Goal: Task Accomplishment & Management: Use online tool/utility

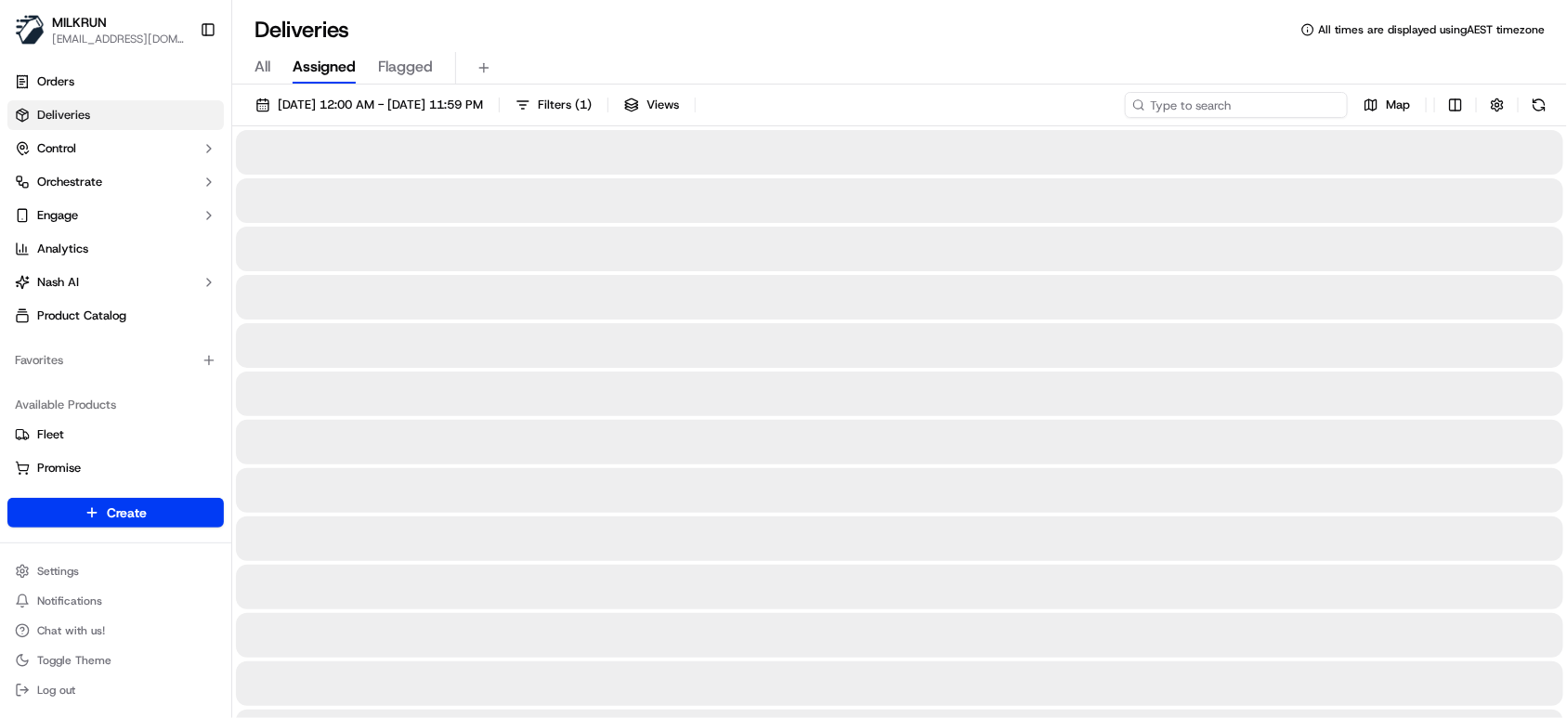
click at [1249, 101] on input at bounding box center [1236, 105] width 223 height 26
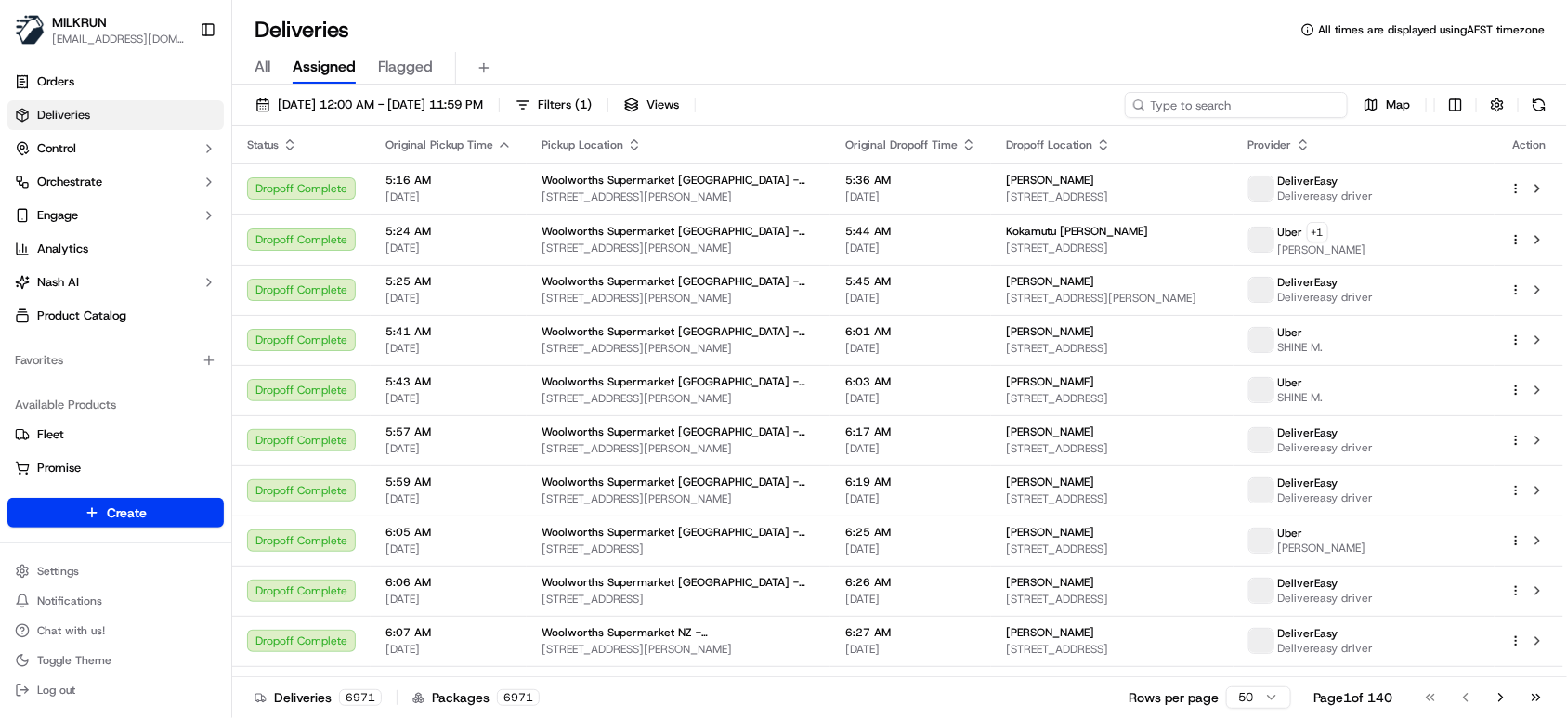
paste input "e6691964-165c-4a81-a13e-e7022bbe0744"
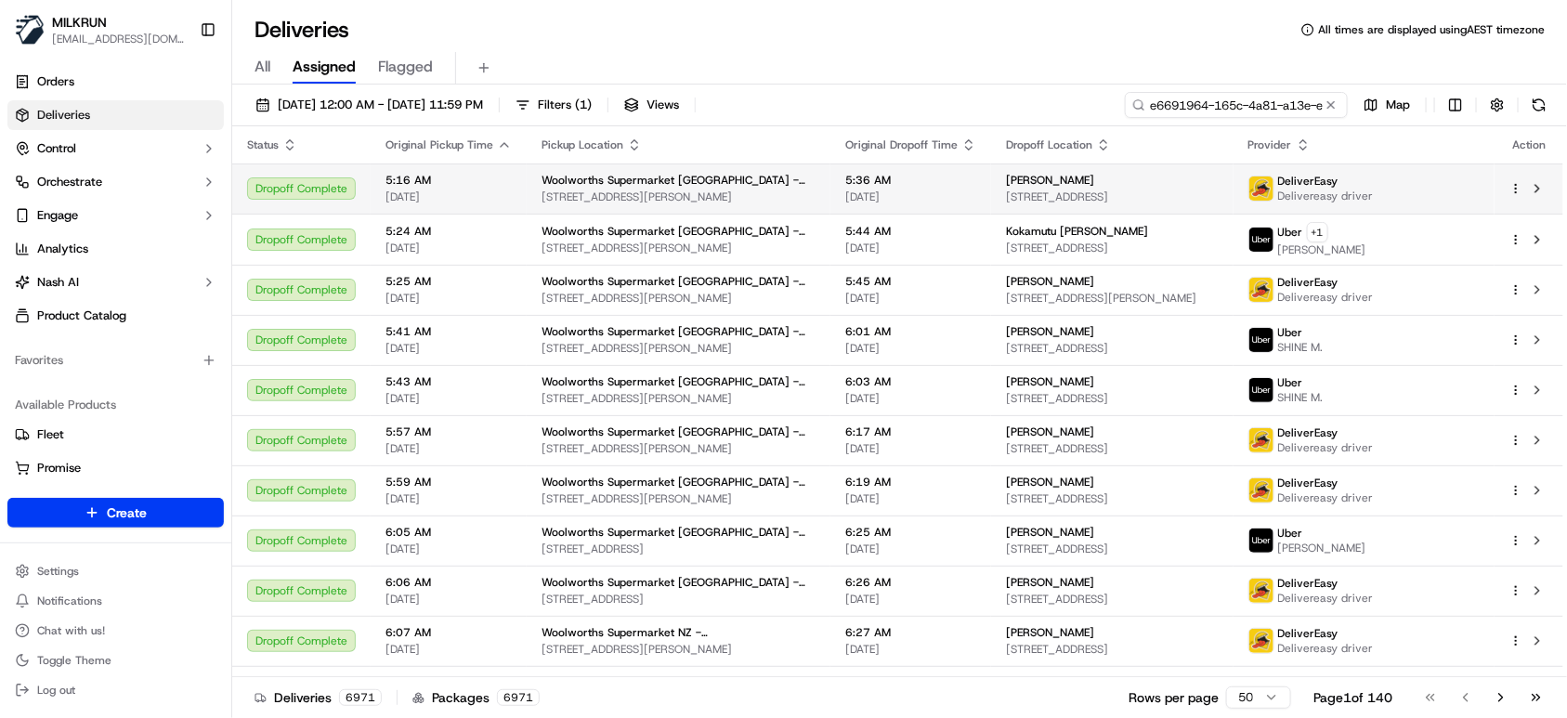
scroll to position [0, 92]
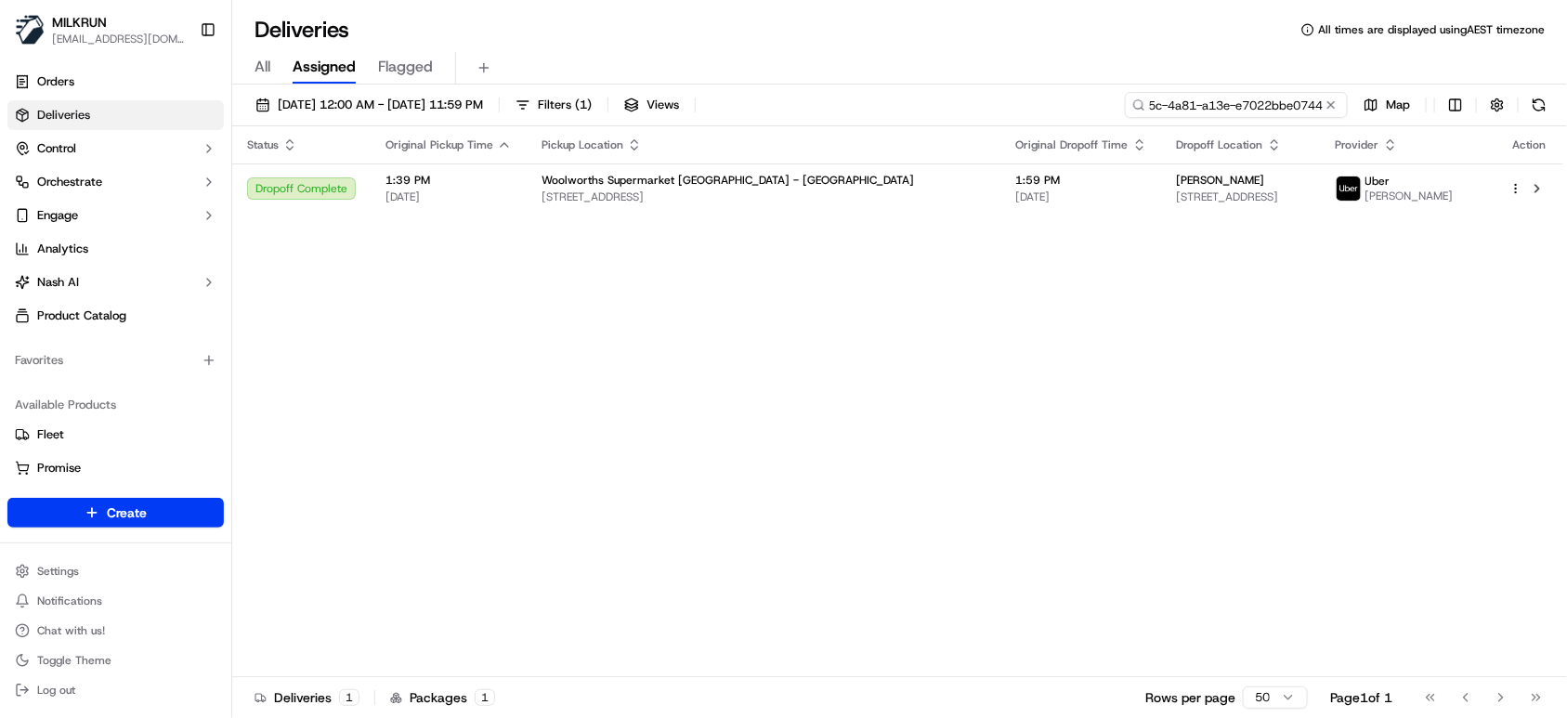
type input "e6691964-165c-4a81-a13e-e7022bbe0744"
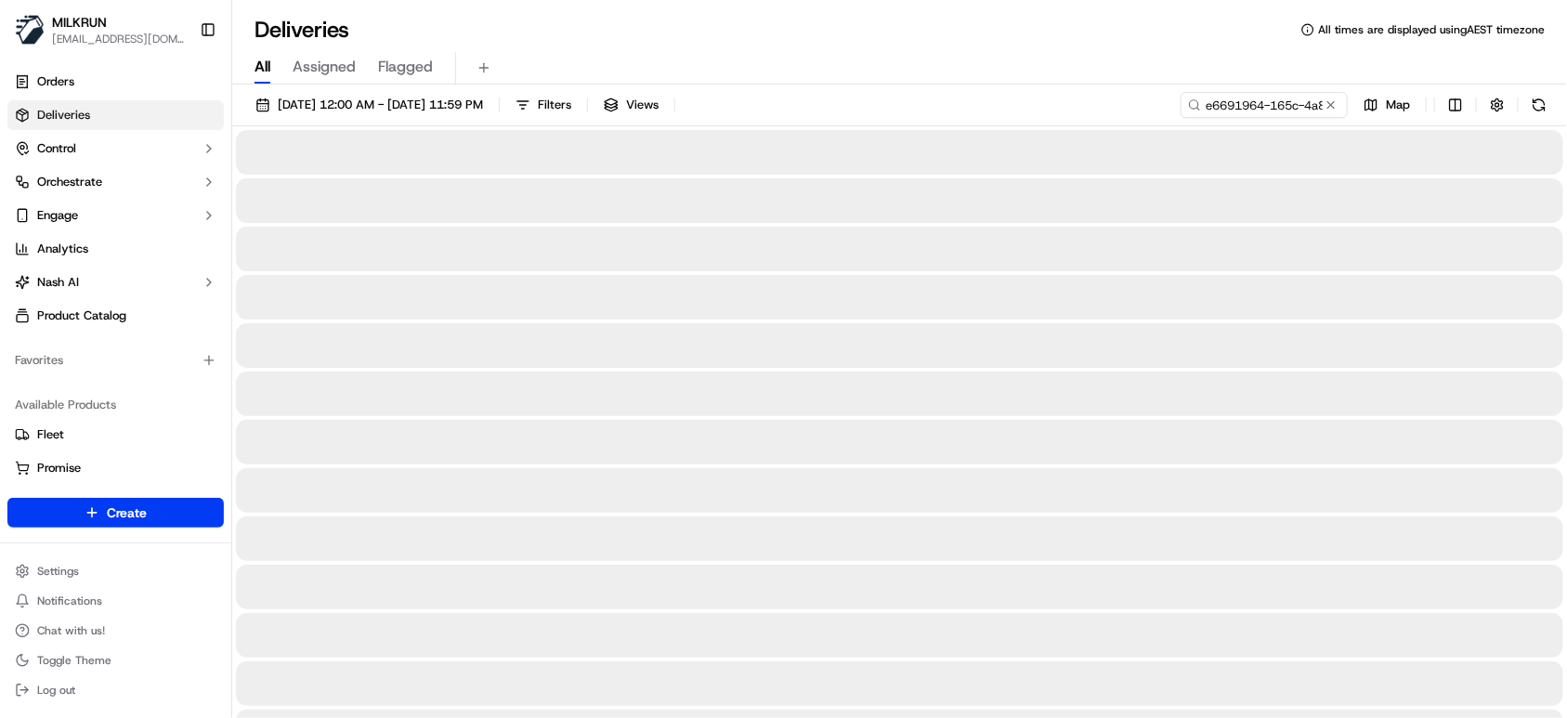
click at [267, 68] on span "All" at bounding box center [262, 67] width 16 height 22
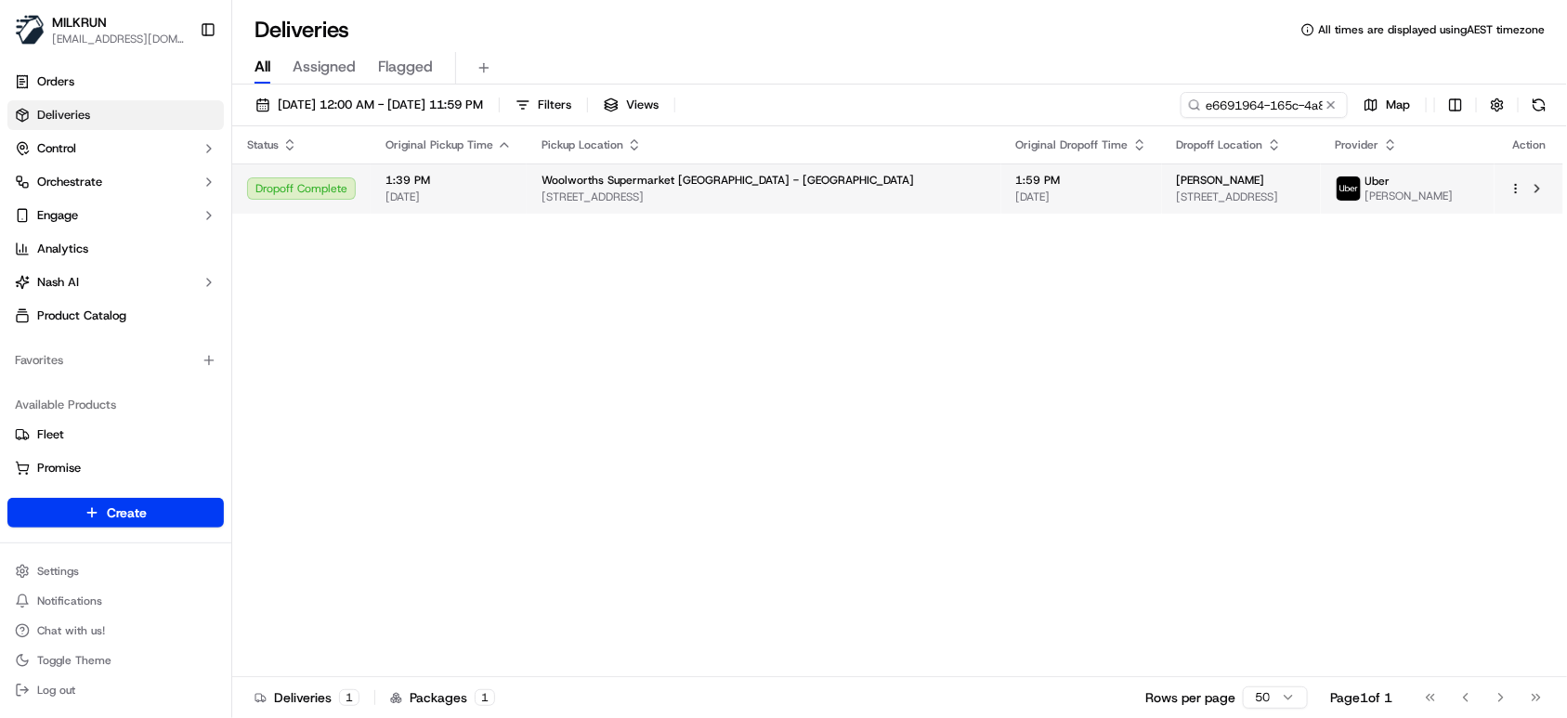
click at [478, 209] on td "1:39 PM [DATE]" at bounding box center [449, 188] width 156 height 50
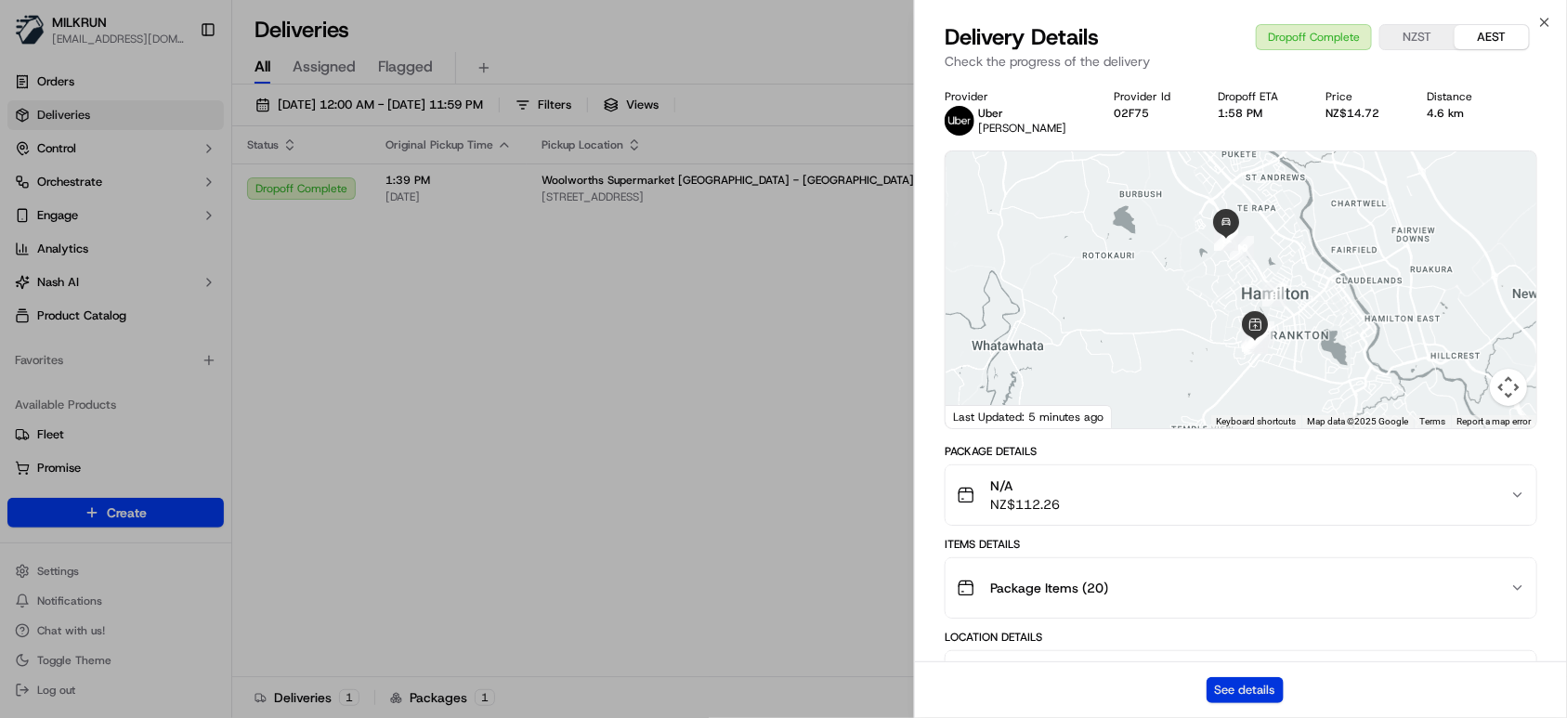
click at [1231, 687] on button "See details" at bounding box center [1244, 690] width 77 height 26
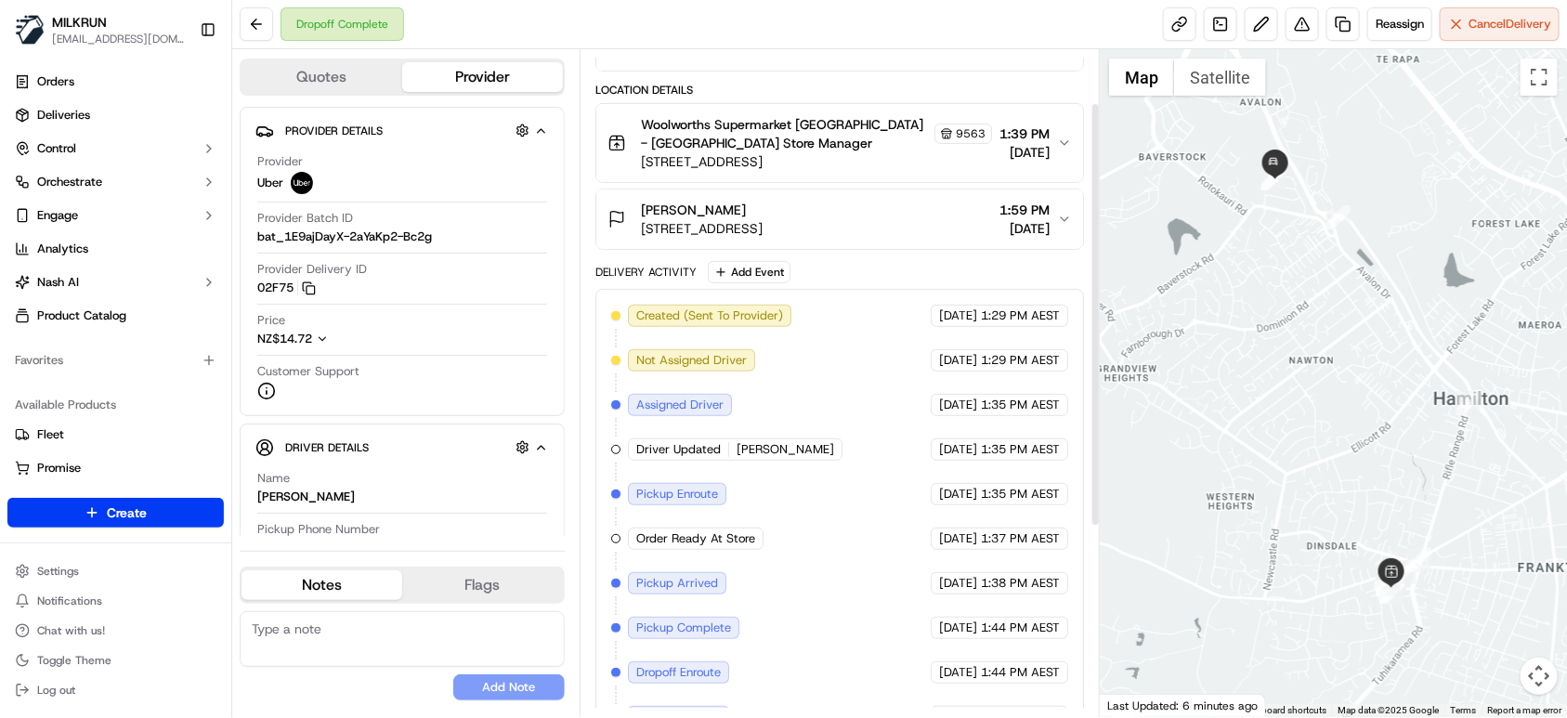
scroll to position [380, 0]
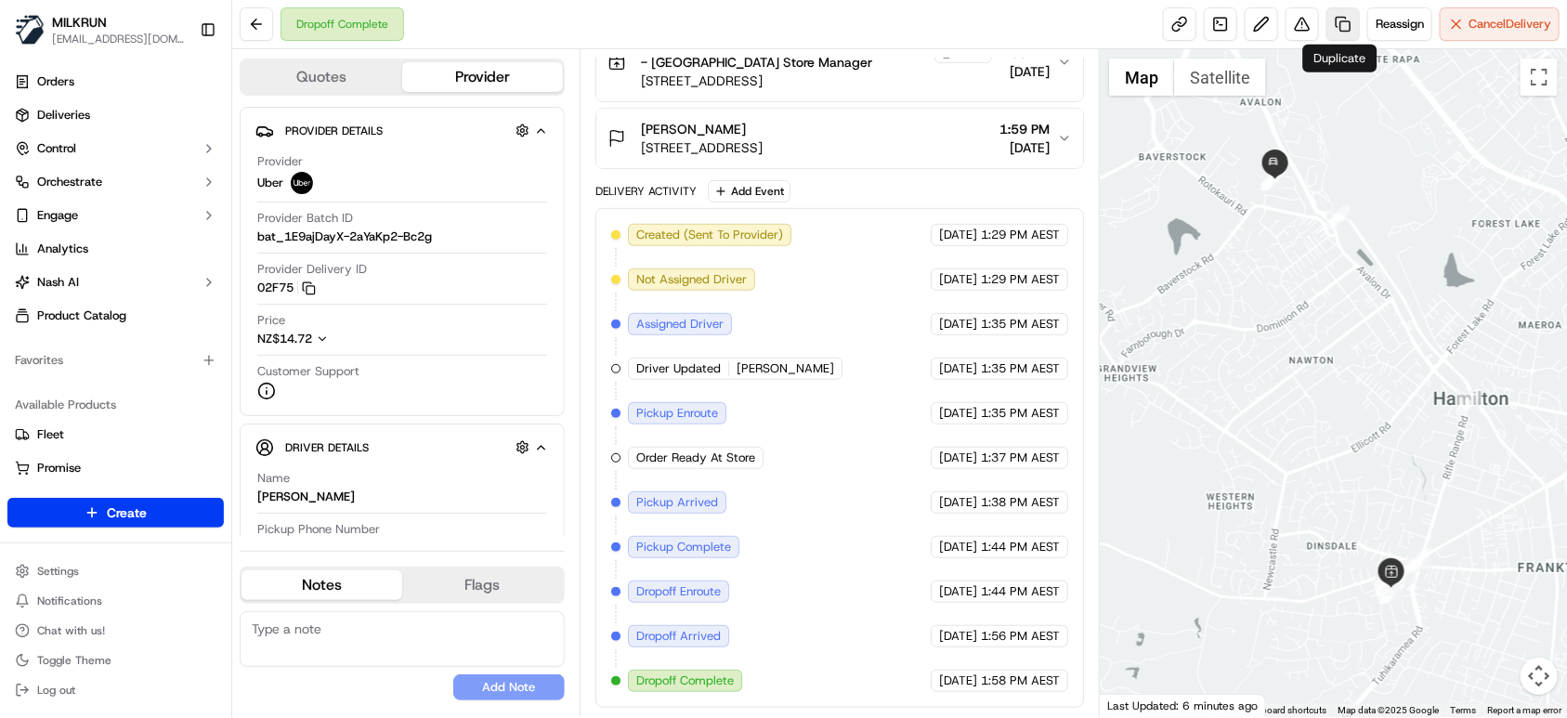
click at [1329, 28] on link at bounding box center [1342, 23] width 33 height 33
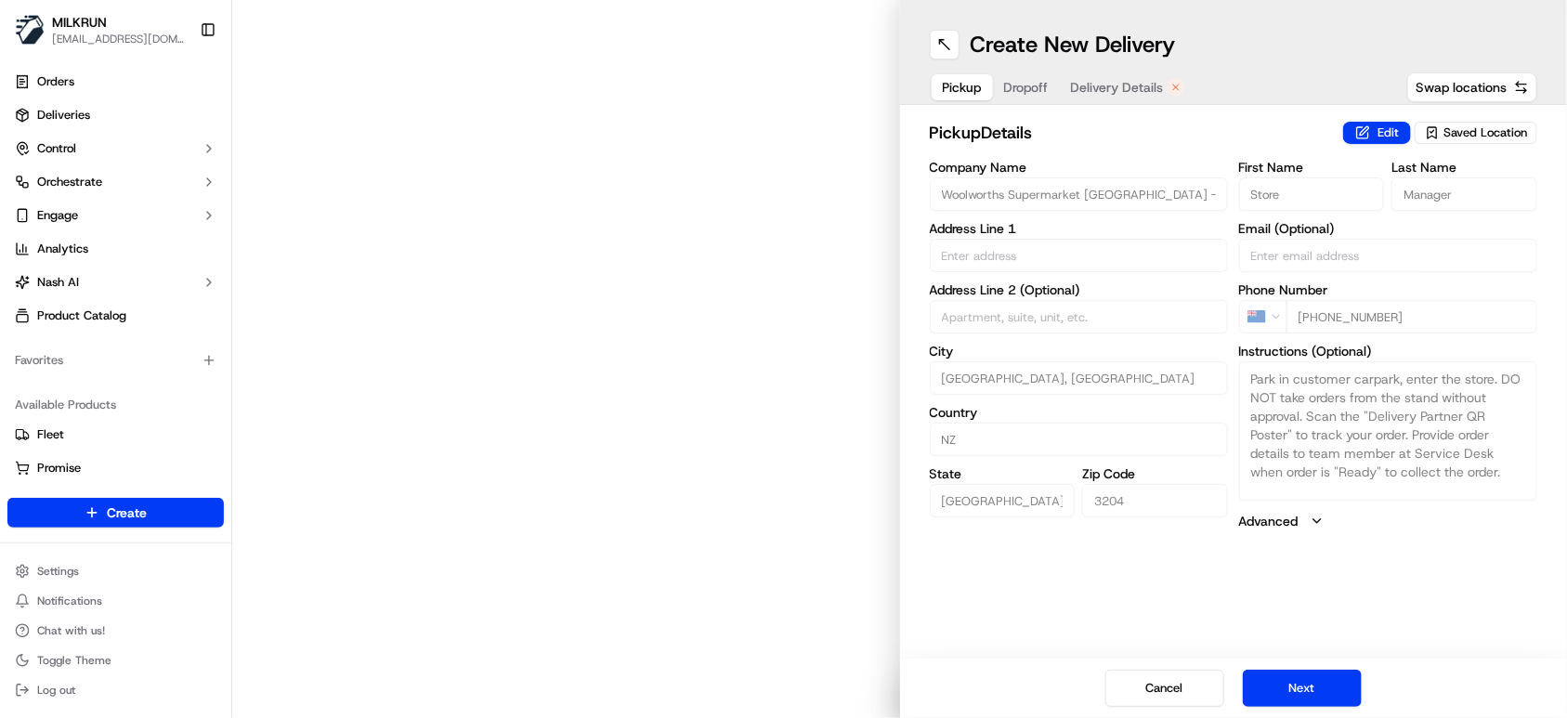
type input "47 Whatawhata Road"
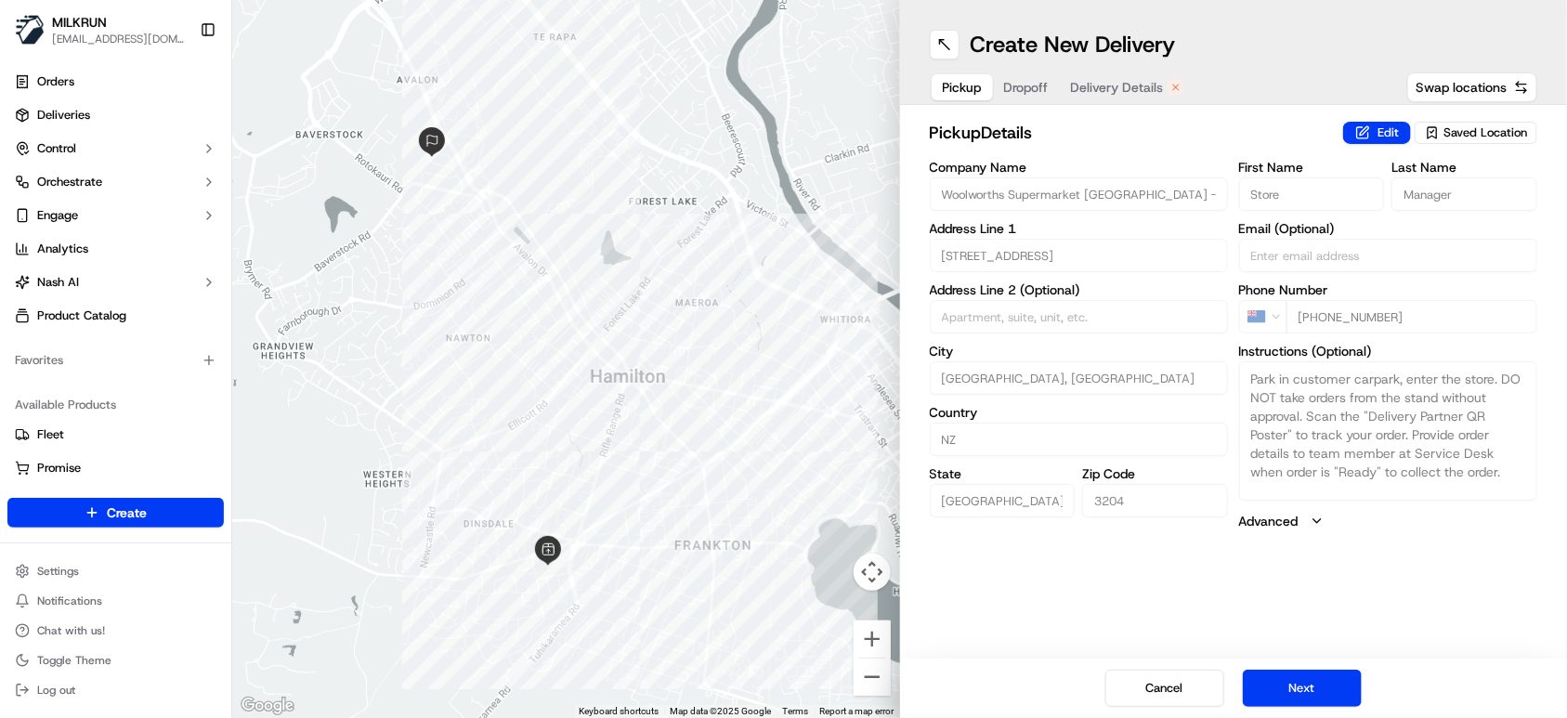
click at [1008, 97] on button "Dropoff" at bounding box center [1026, 87] width 67 height 26
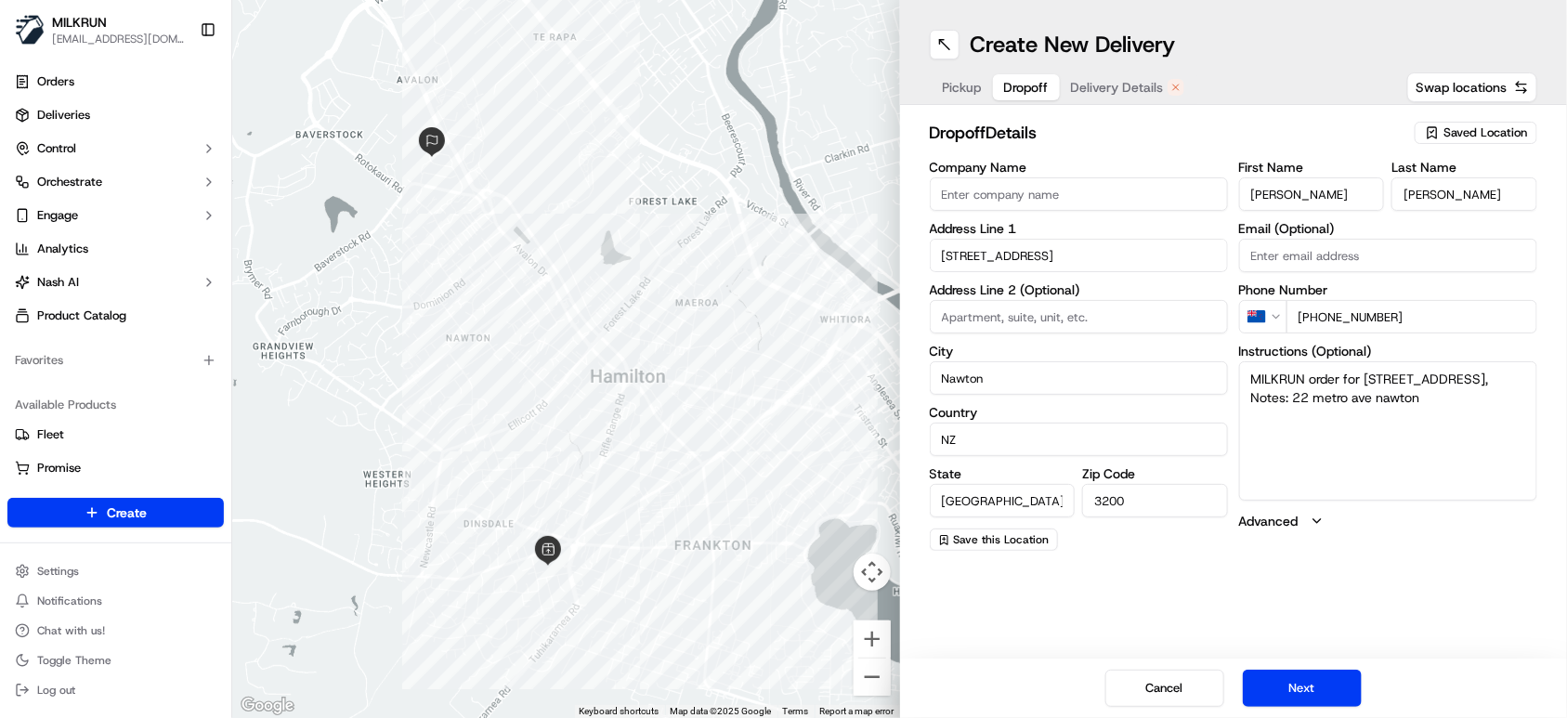
click at [1118, 86] on span "Delivery Details" at bounding box center [1117, 87] width 93 height 19
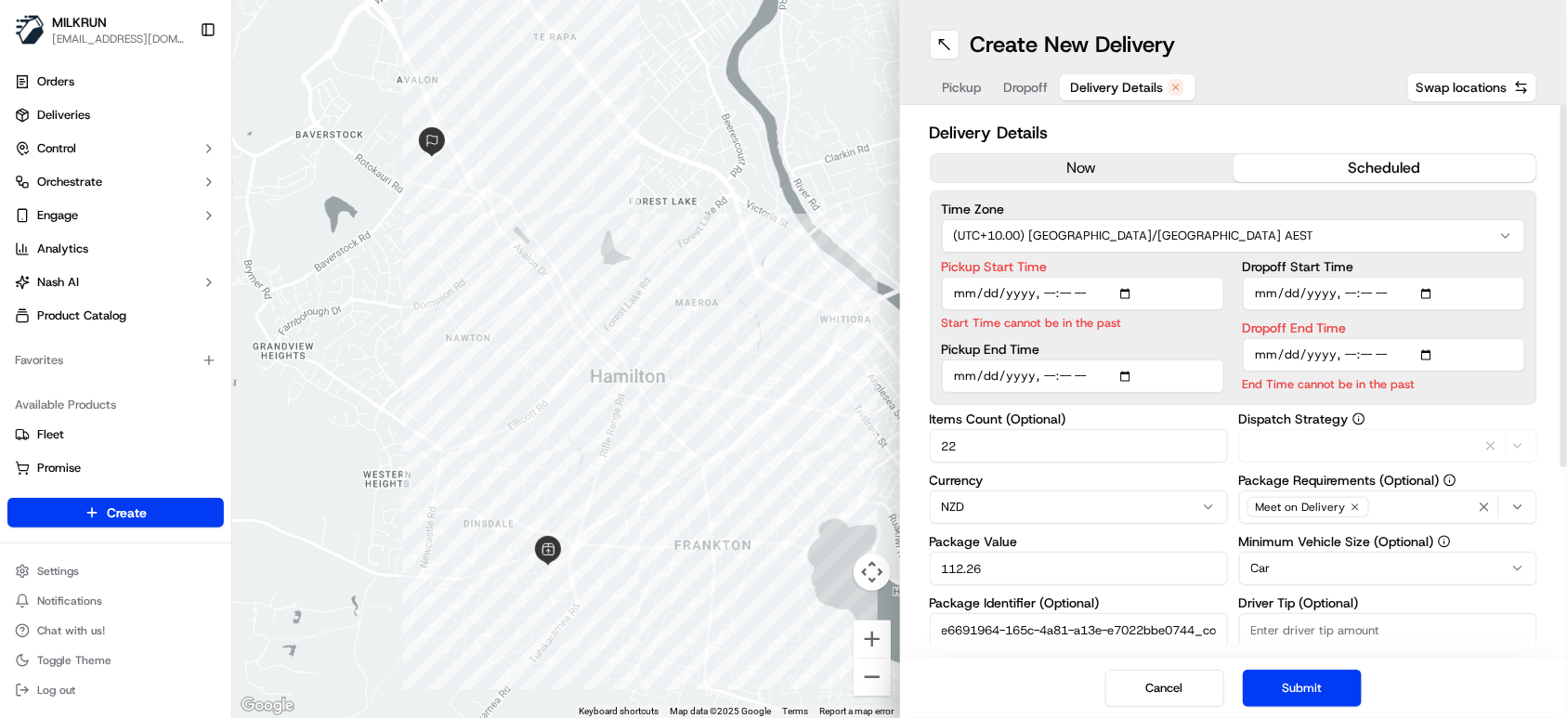
click at [1083, 170] on button "now" at bounding box center [1081, 168] width 303 height 28
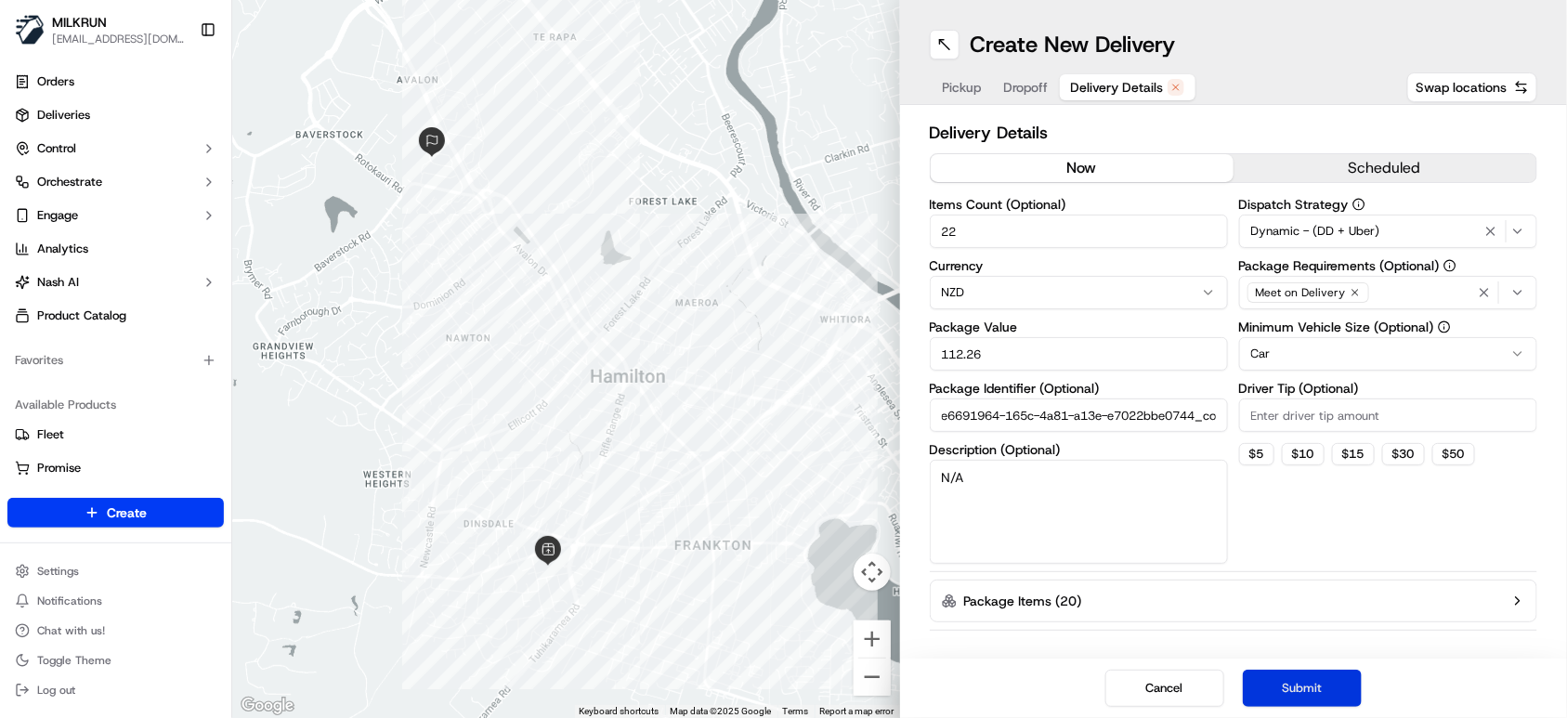
click at [1302, 681] on button "Submit" at bounding box center [1301, 688] width 119 height 37
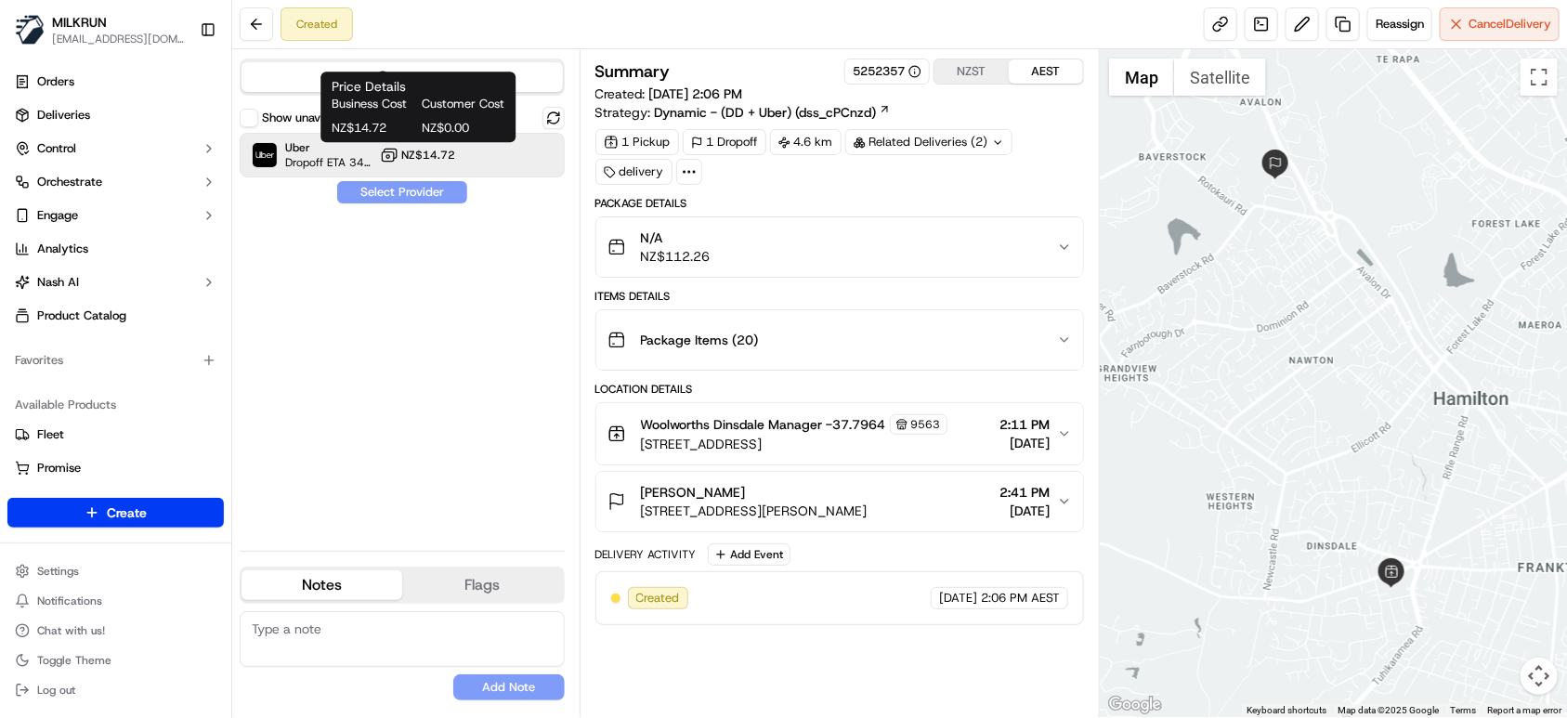
click at [427, 159] on span "NZ$14.72" at bounding box center [429, 155] width 54 height 15
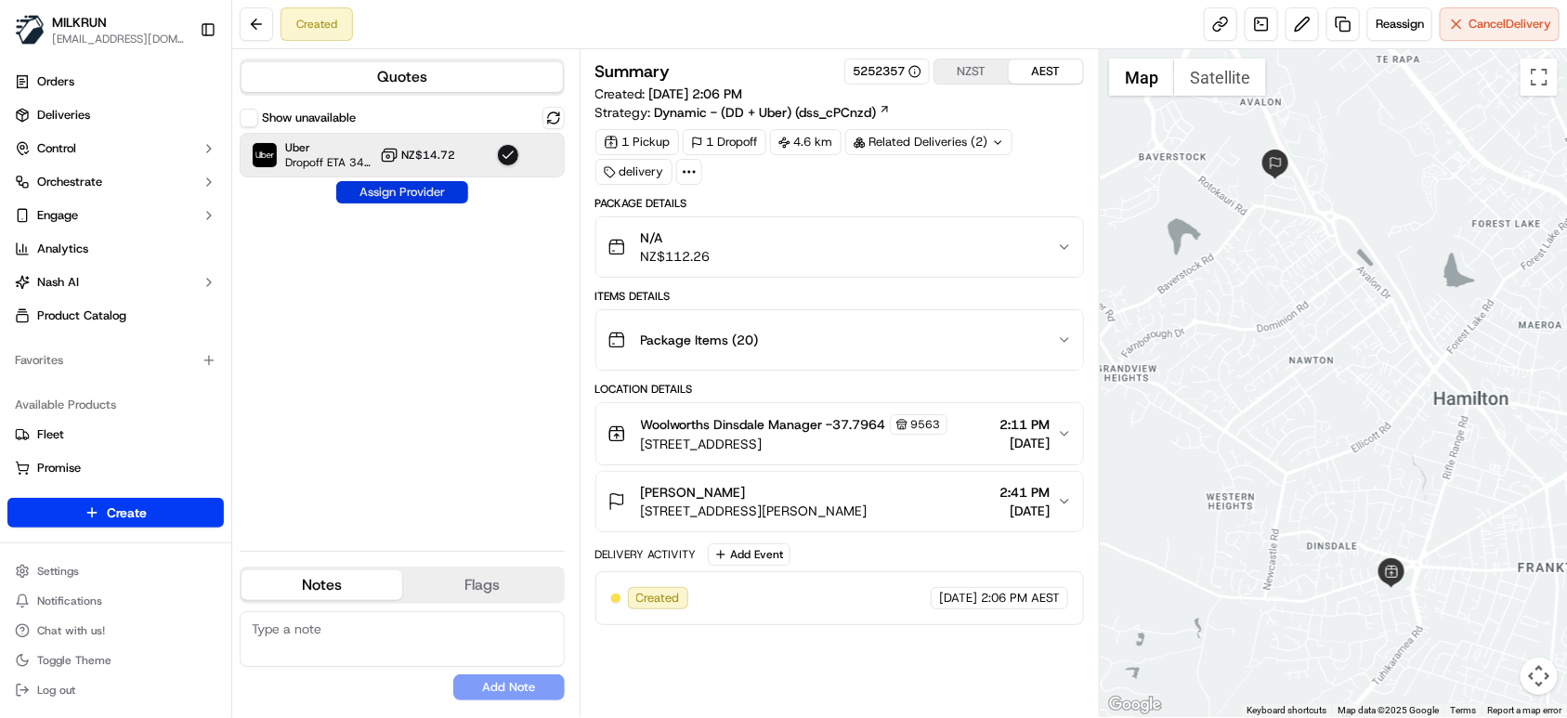
click at [425, 188] on button "Assign Provider" at bounding box center [402, 192] width 132 height 22
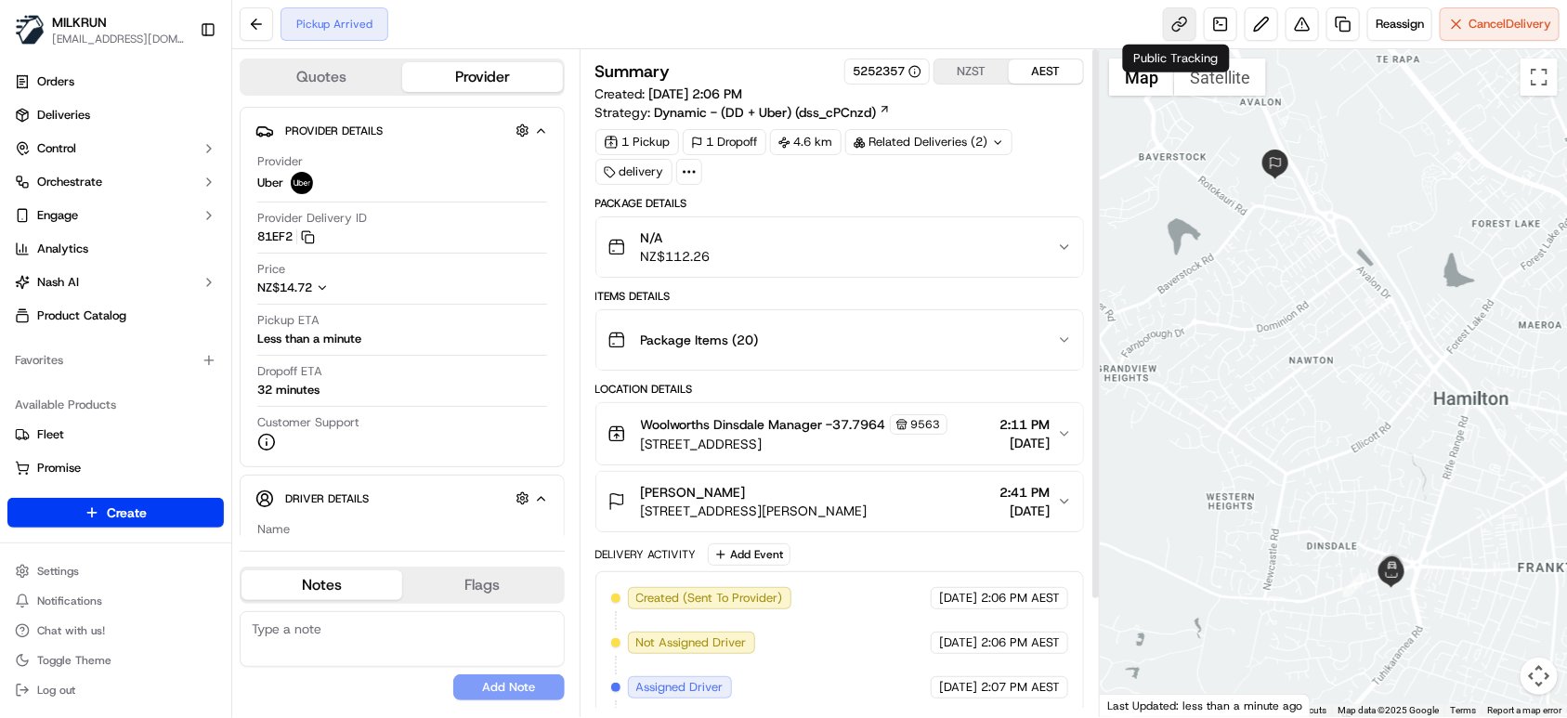
click at [1171, 28] on link at bounding box center [1179, 23] width 33 height 33
